Goal: Task Accomplishment & Management: Use online tool/utility

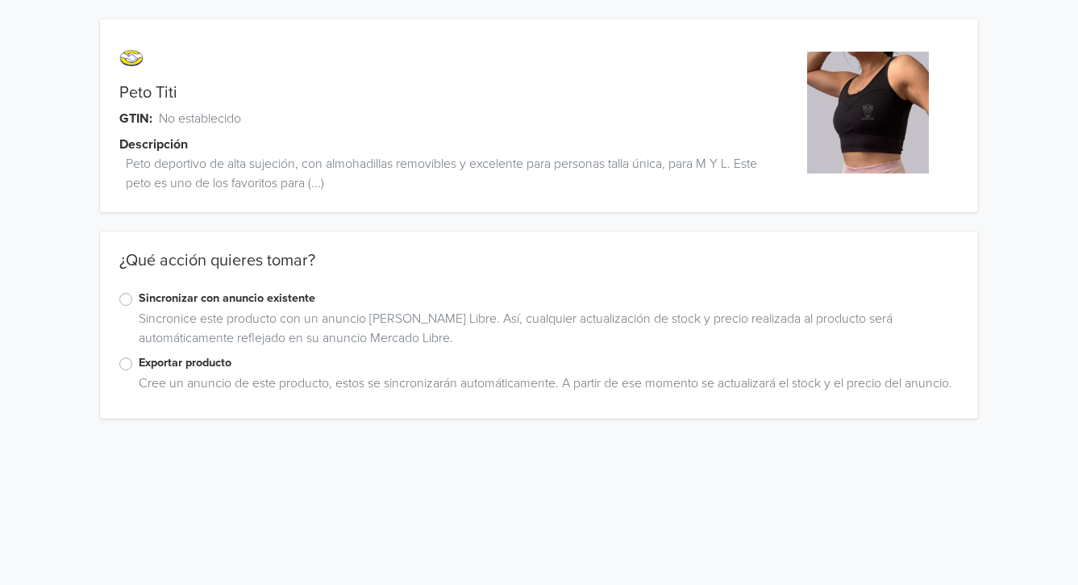
click at [160, 359] on label "Exportar producto" at bounding box center [549, 363] width 820 height 18
click at [0, 0] on input "Exportar producto" at bounding box center [0, 0] width 0 height 0
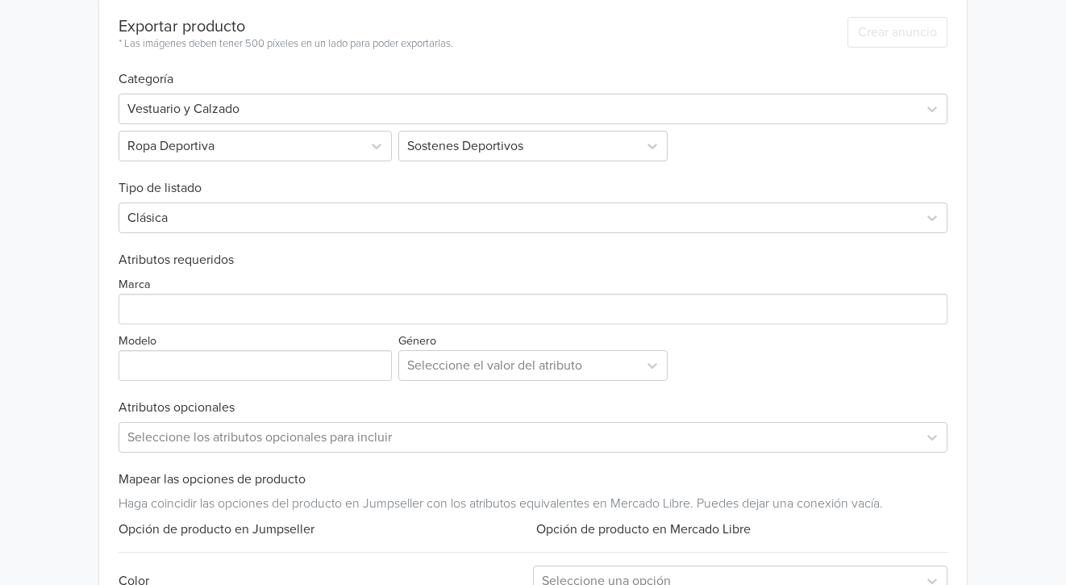
scroll to position [482, 0]
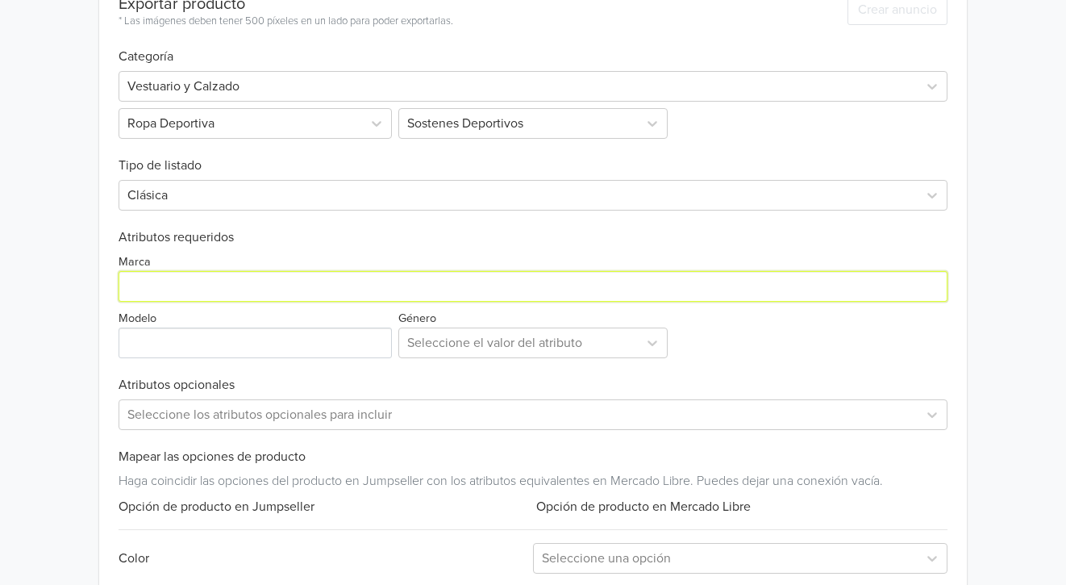
click at [172, 283] on input "Marca" at bounding box center [534, 286] width 830 height 31
type input "Genérica"
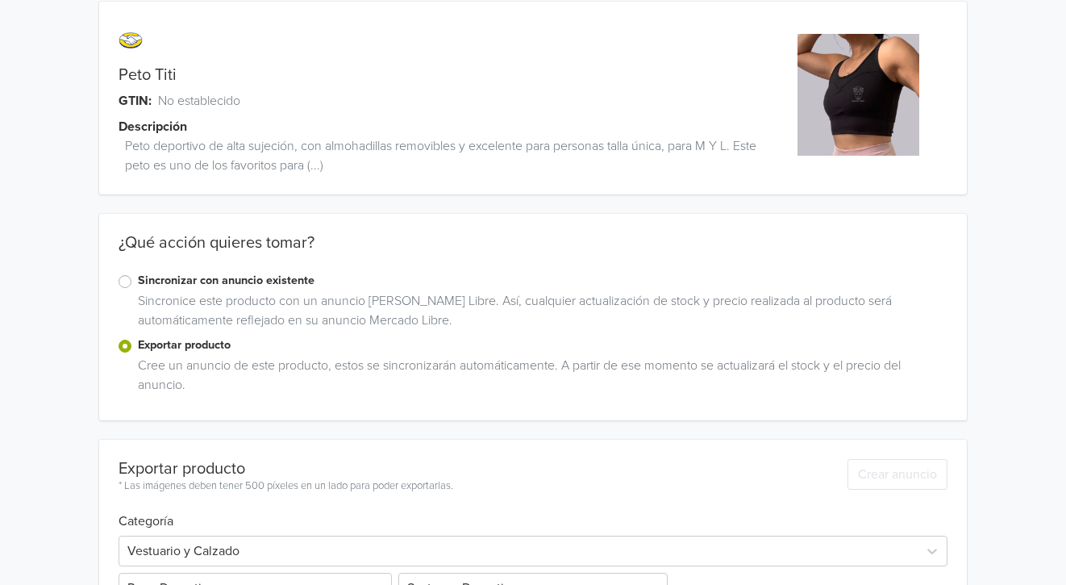
scroll to position [0, 0]
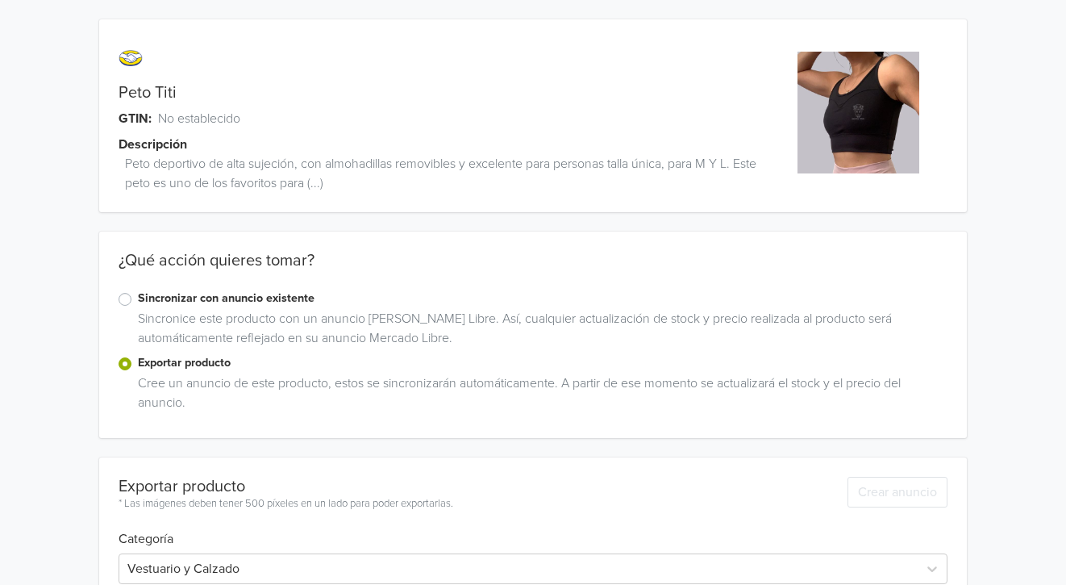
click at [200, 86] on div "Peto Titi" at bounding box center [424, 92] width 651 height 19
copy link "Peto Titi"
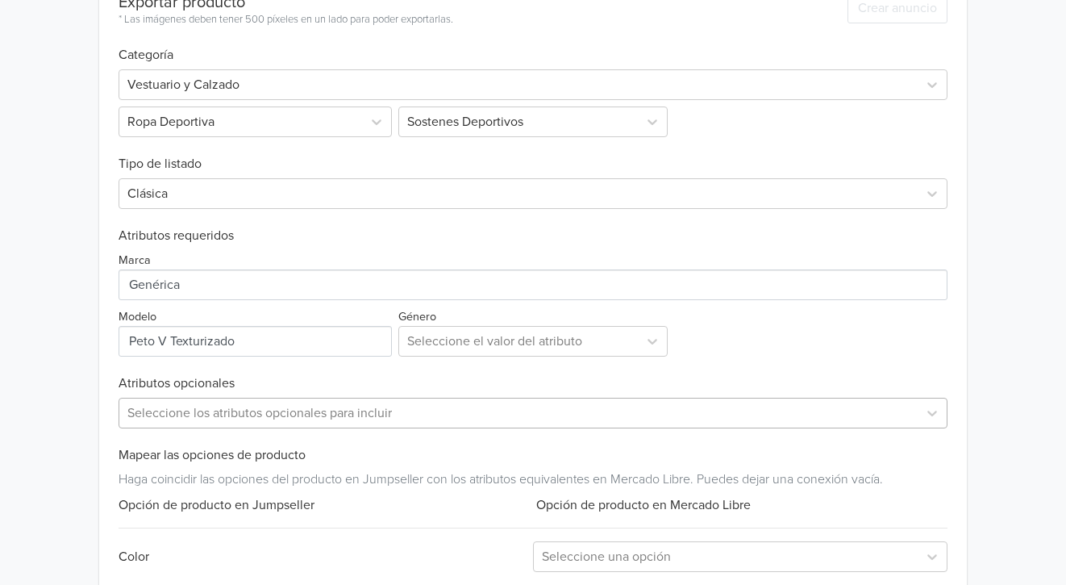
click at [200, 406] on div "Seleccione los atributos opcionales para incluir" at bounding box center [534, 413] width 830 height 31
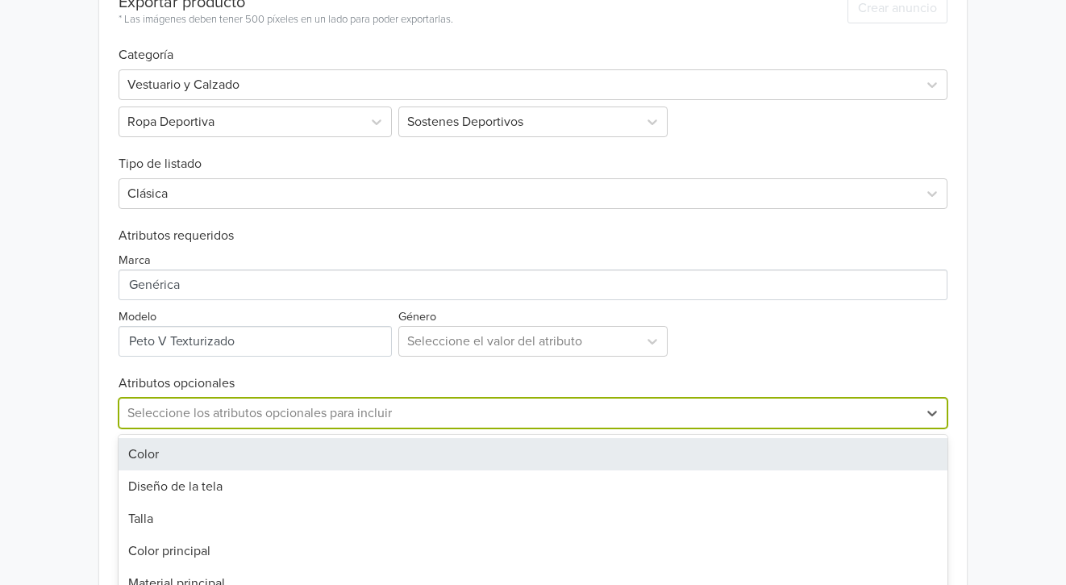
scroll to position [582, 0]
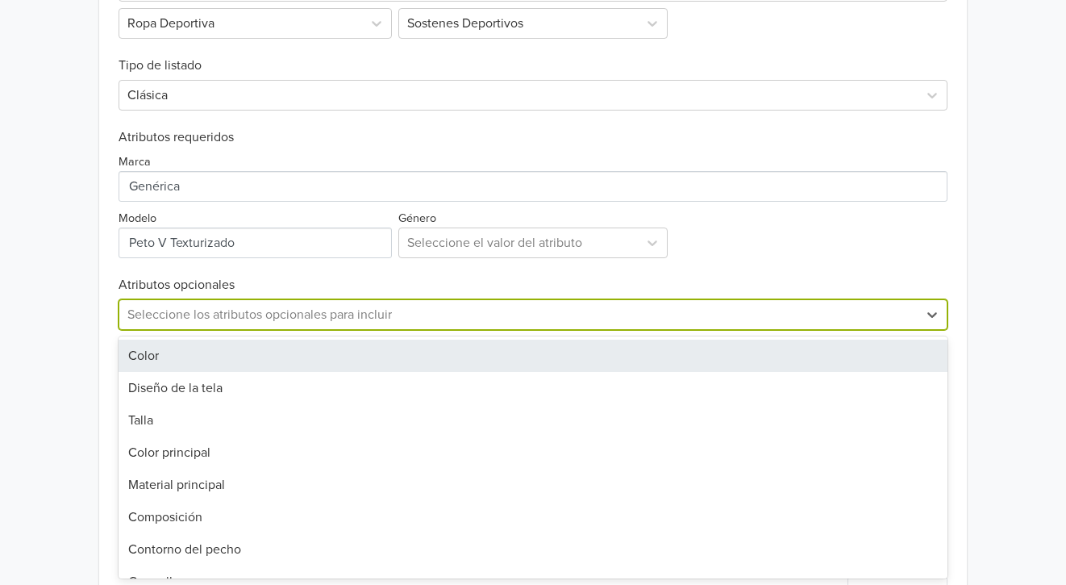
click at [90, 336] on div "Peto Titi GTIN: No establecido Descripción Peto deportivo de alta sujeción, con…" at bounding box center [533, 32] width 1042 height 1228
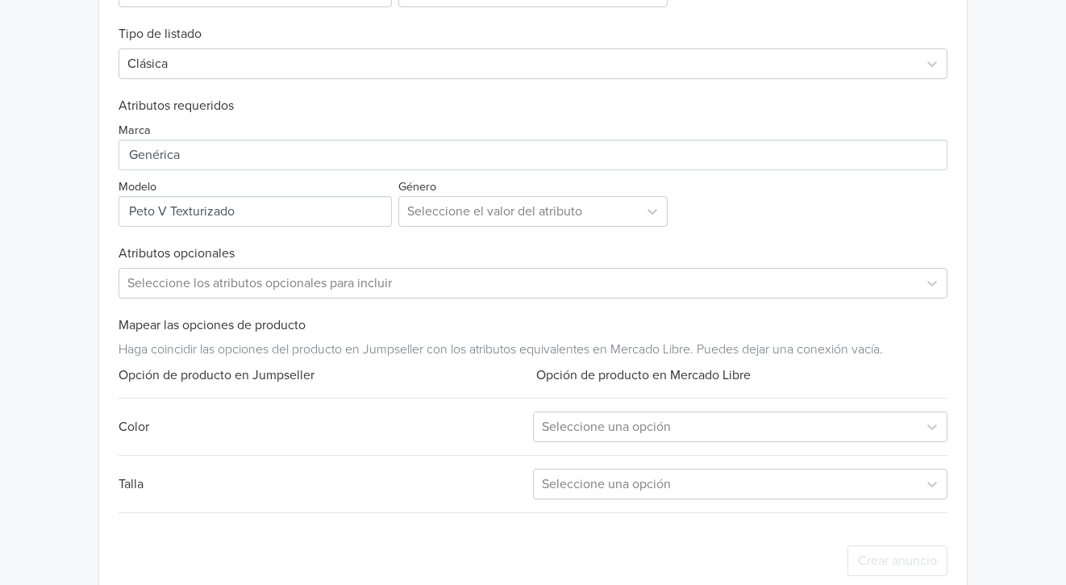
scroll to position [644, 0]
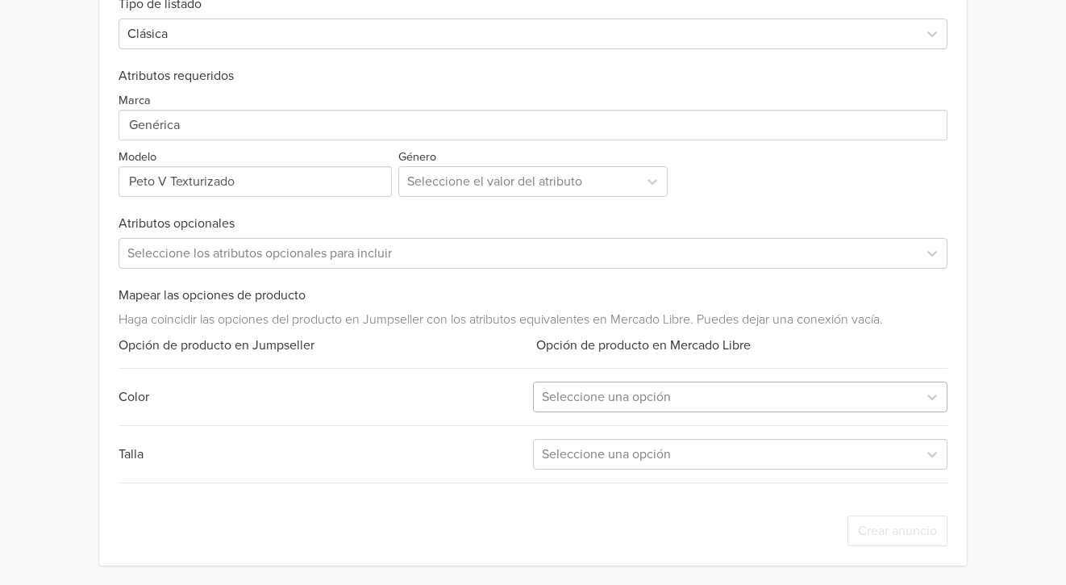
click at [596, 390] on div at bounding box center [726, 397] width 368 height 23
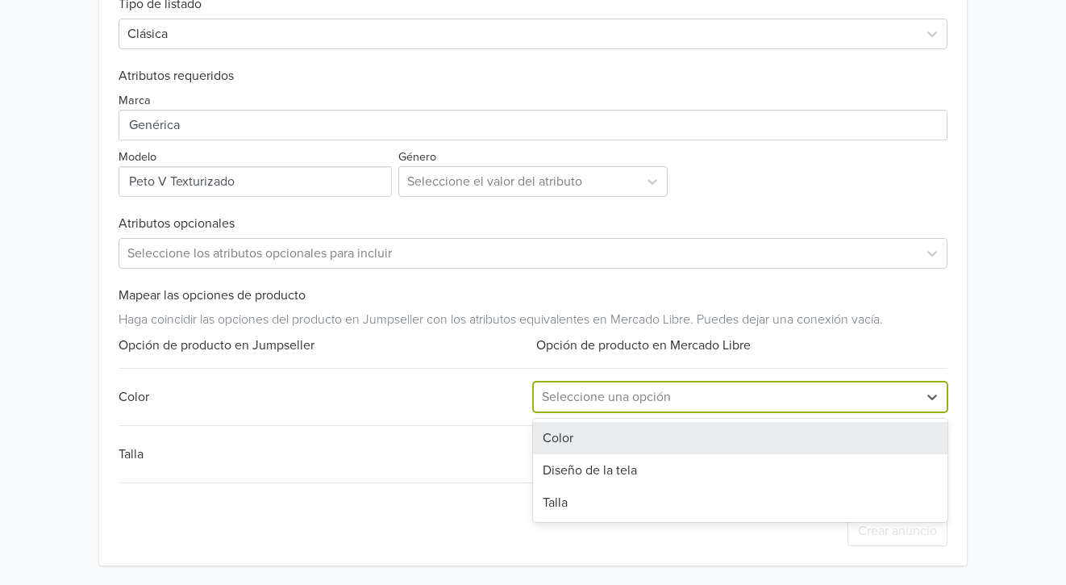
click at [590, 442] on div "Color" at bounding box center [740, 438] width 415 height 32
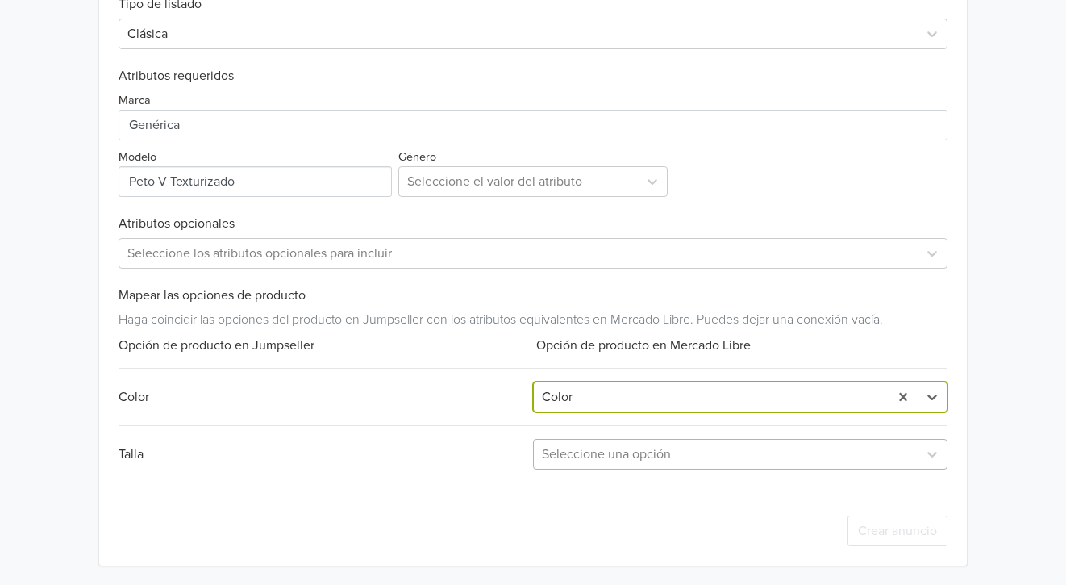
click at [586, 464] on div at bounding box center [726, 454] width 368 height 23
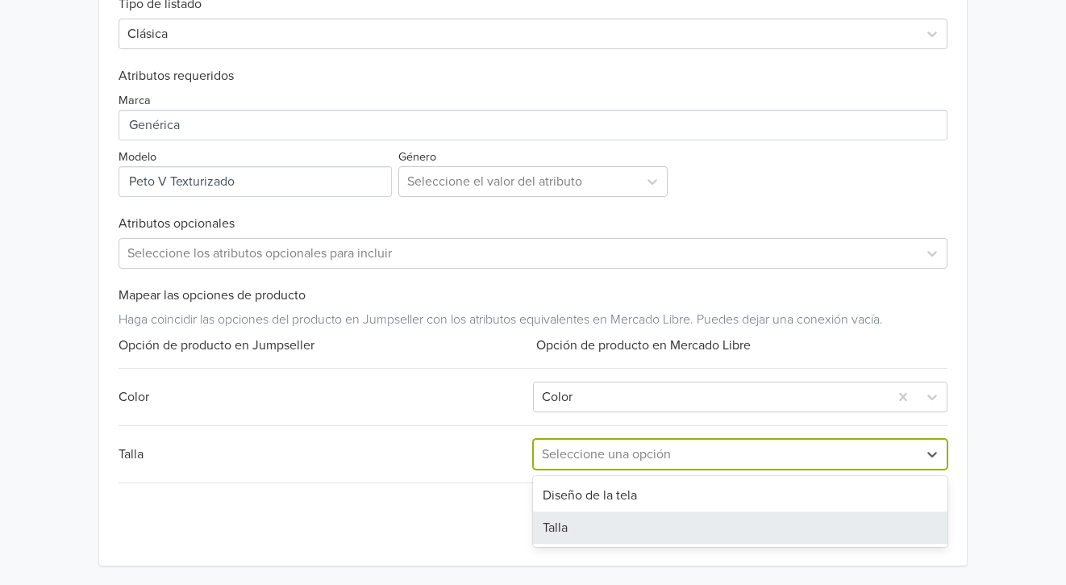
click at [560, 544] on div "Diseño de la tela Talla" at bounding box center [740, 511] width 415 height 71
click at [560, 534] on div "Talla" at bounding box center [740, 527] width 415 height 32
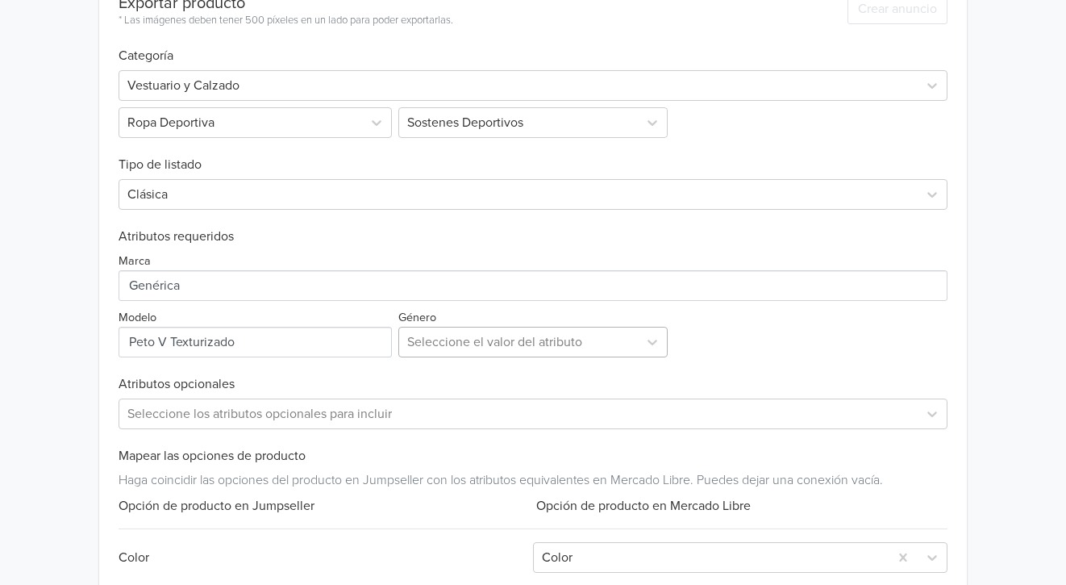
scroll to position [482, 0]
click at [455, 352] on div at bounding box center [518, 342] width 223 height 23
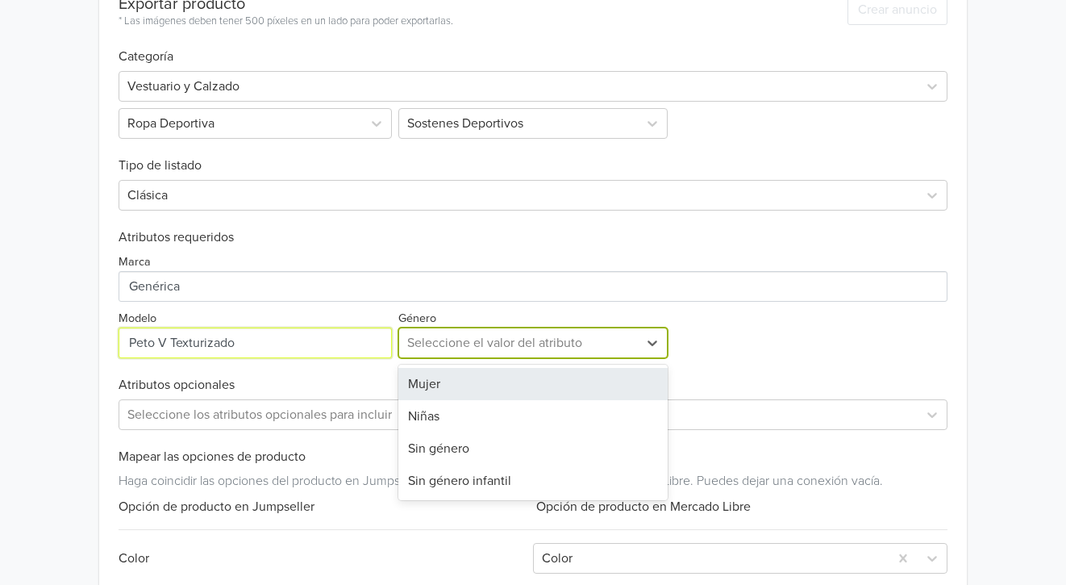
click at [190, 329] on input "Modelo" at bounding box center [255, 342] width 273 height 31
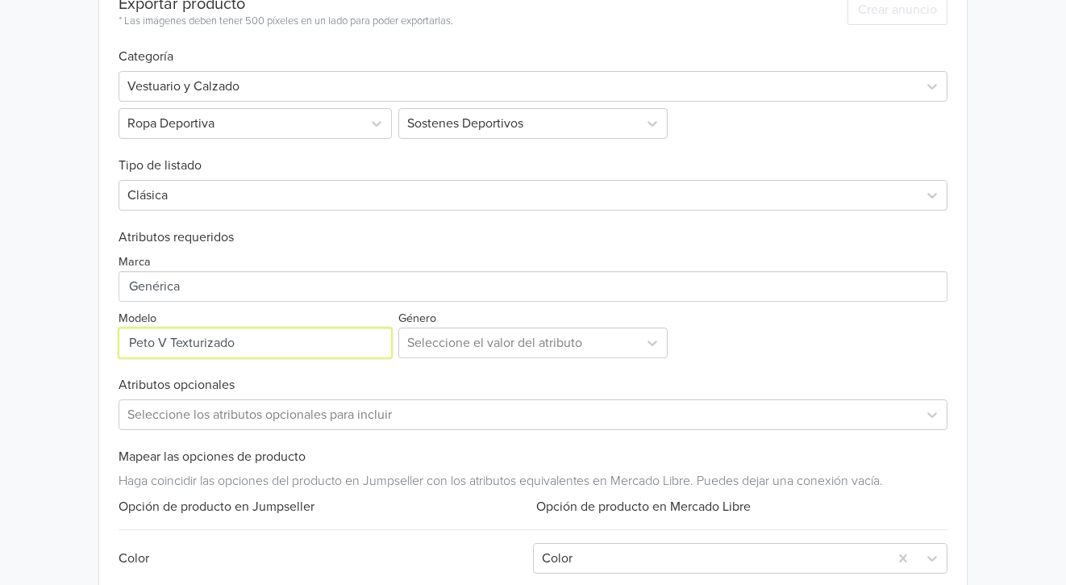
click at [246, 331] on input "Modelo" at bounding box center [255, 342] width 273 height 31
paste input "Peto Titi"
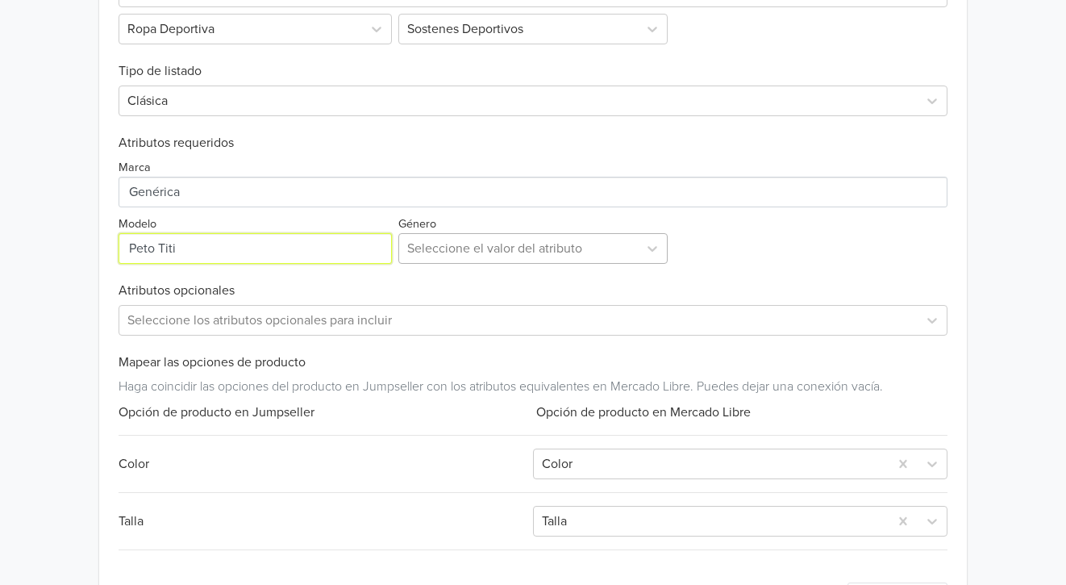
scroll to position [644, 0]
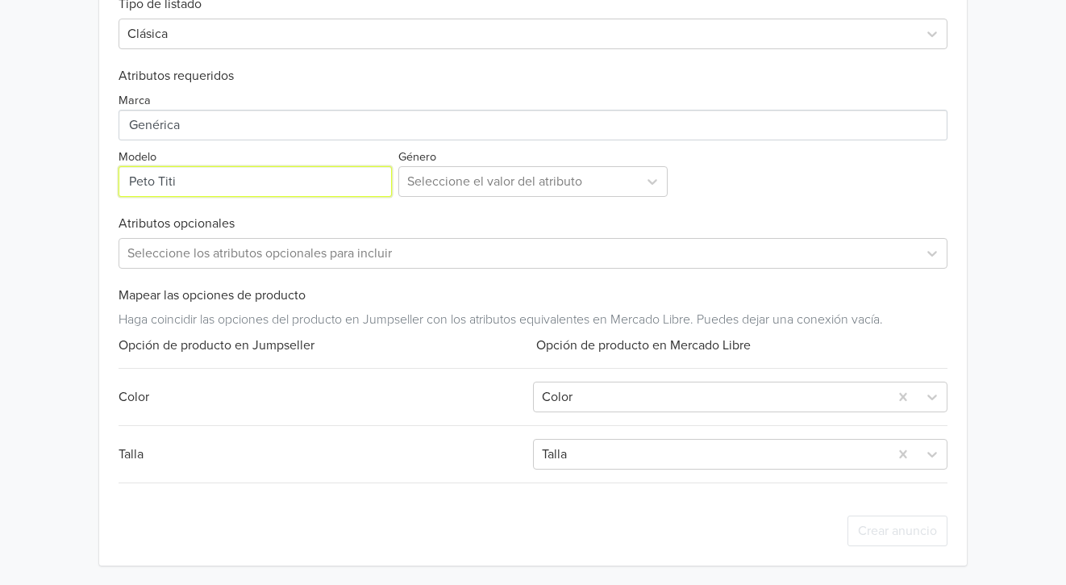
type input "Peto Titi"
click at [603, 511] on div "Crear anuncio" at bounding box center [534, 530] width 830 height 69
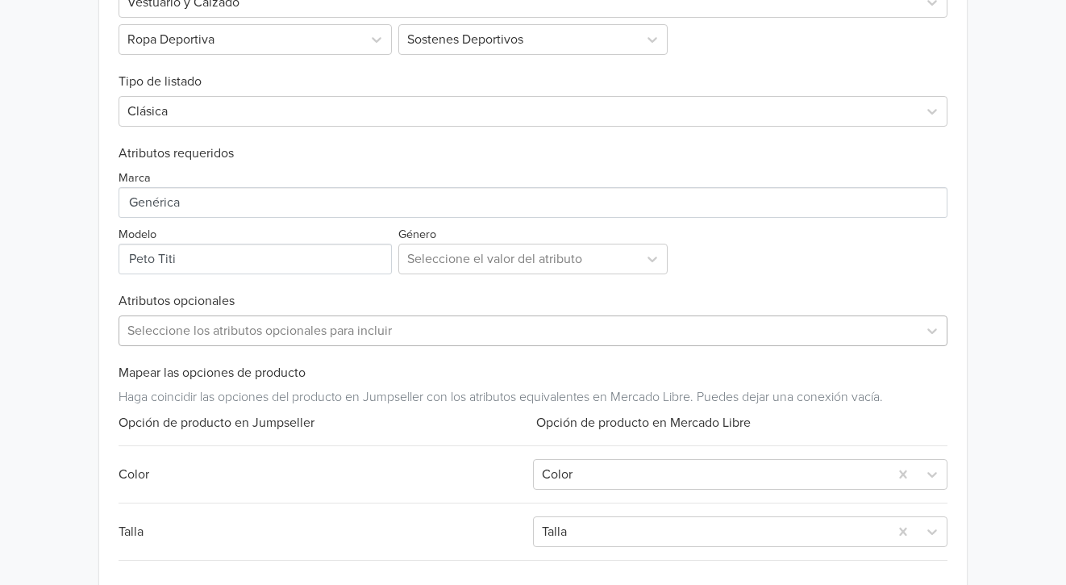
scroll to position [482, 0]
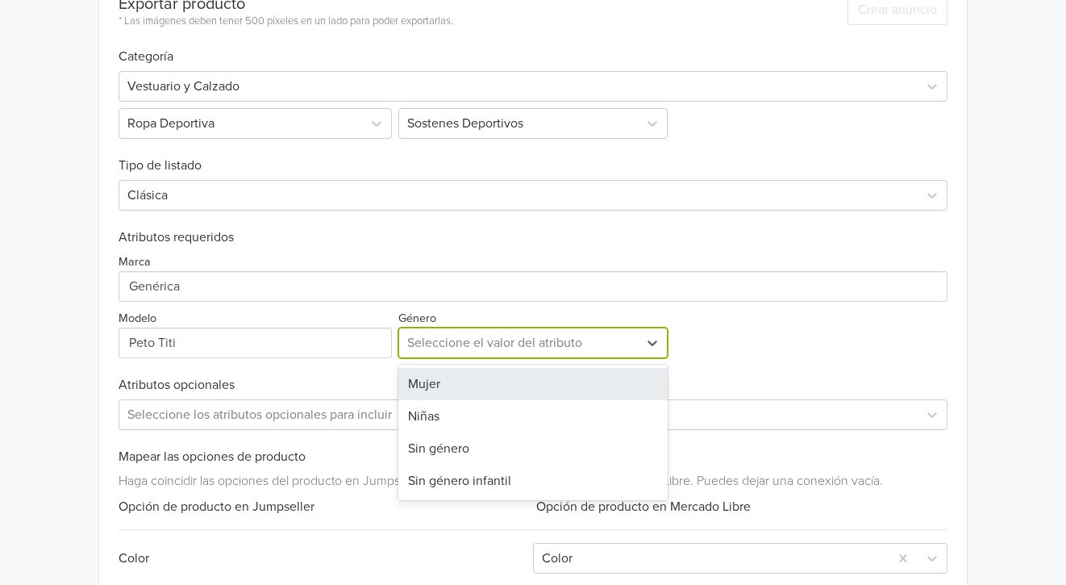
click at [522, 344] on div at bounding box center [518, 342] width 223 height 23
click at [511, 380] on div "Mujer" at bounding box center [533, 384] width 270 height 32
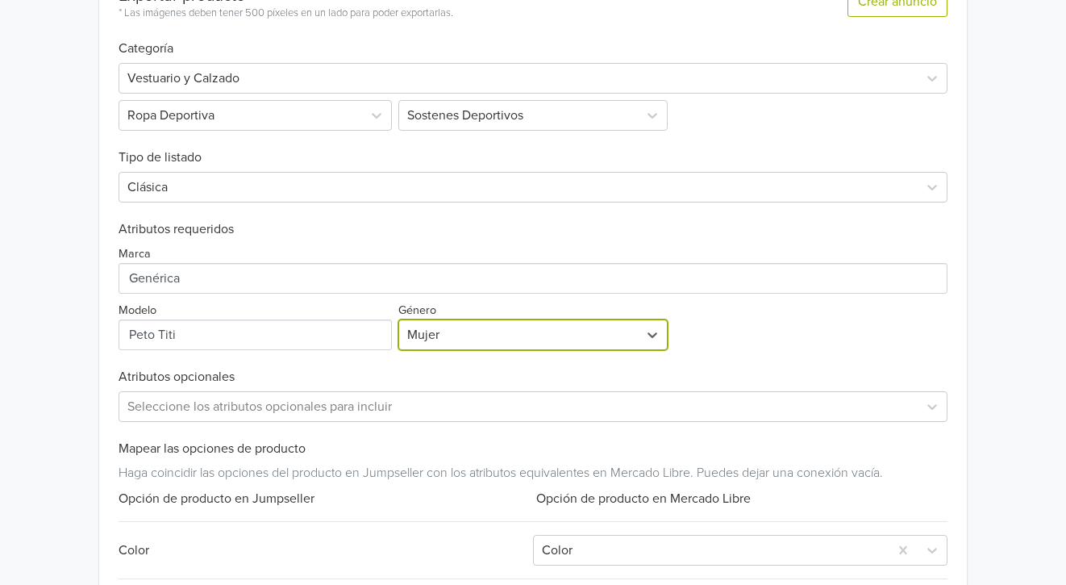
scroll to position [644, 0]
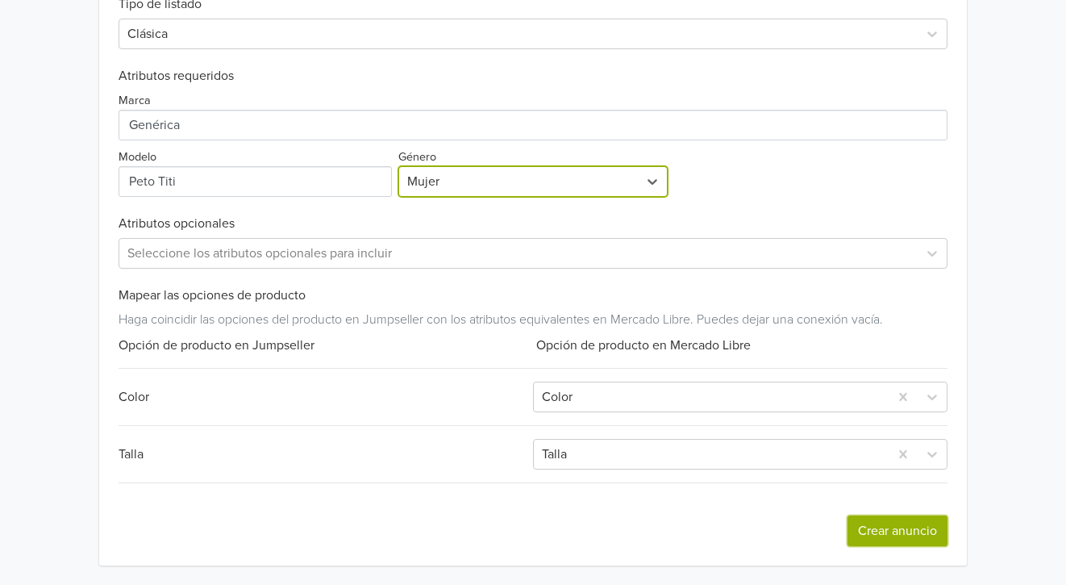
click at [882, 527] on button "Crear anuncio" at bounding box center [898, 530] width 100 height 31
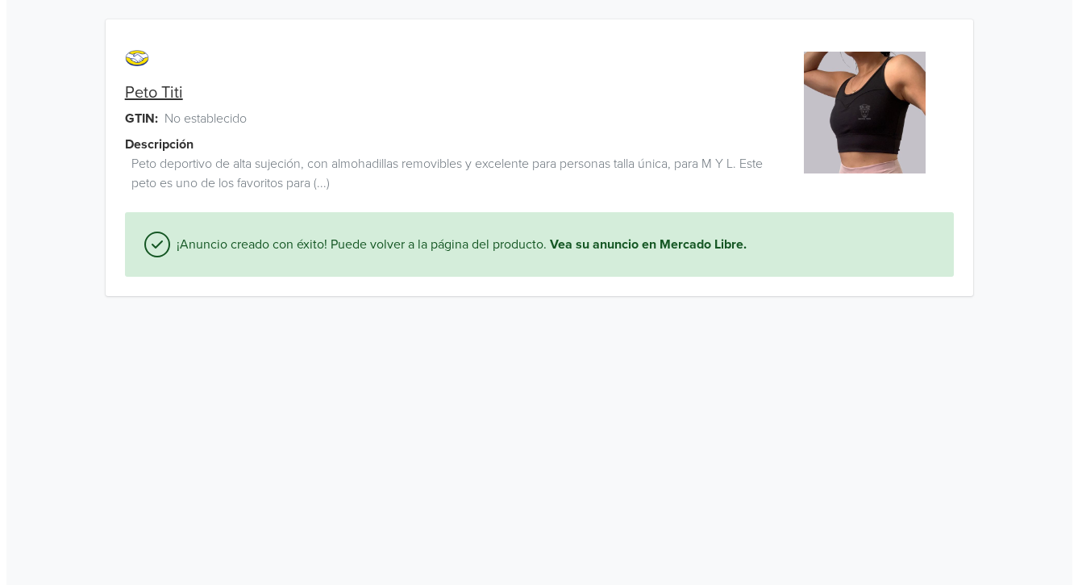
scroll to position [0, 0]
